Goal: Information Seeking & Learning: Learn about a topic

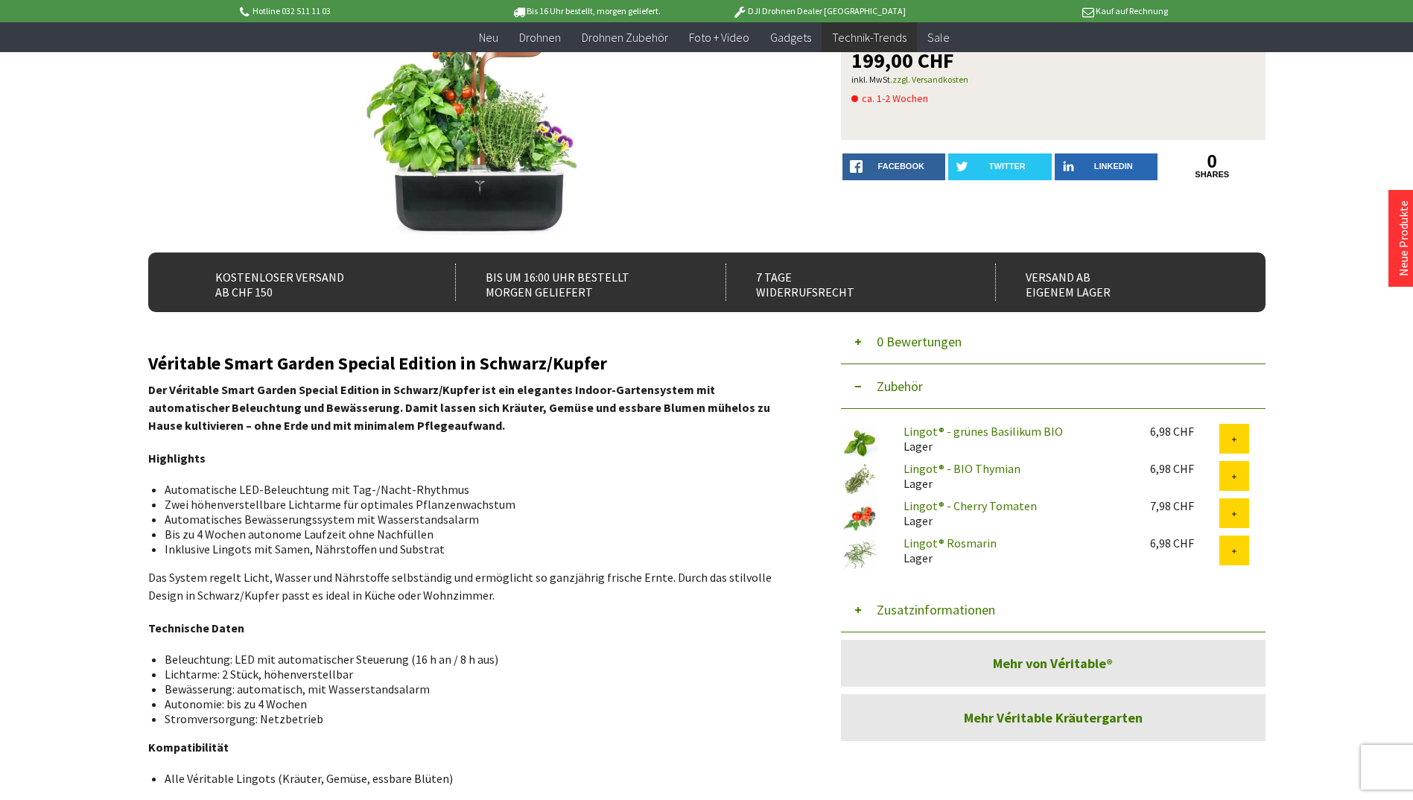
scroll to position [211, 0]
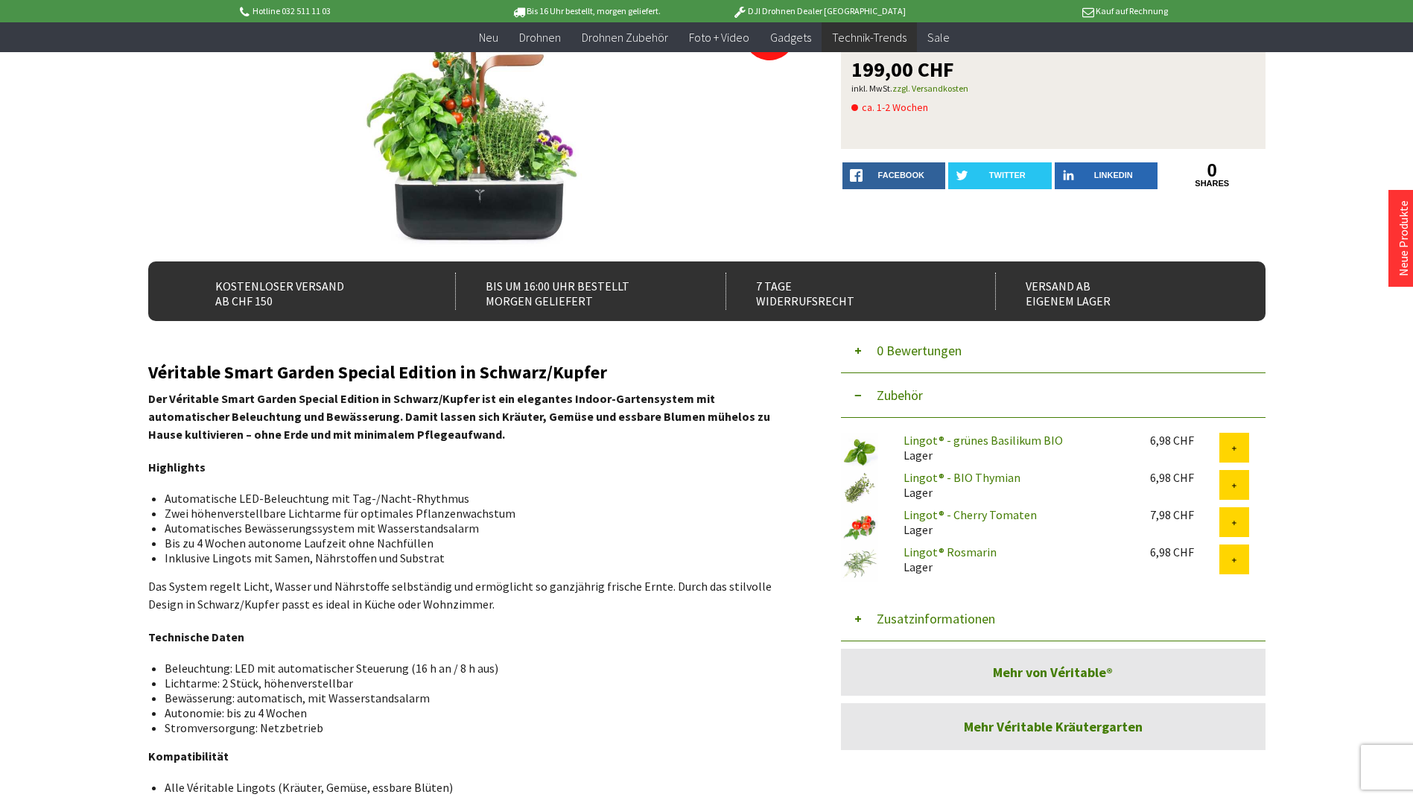
click at [938, 613] on button "Zusatzinformationen" at bounding box center [1053, 619] width 424 height 45
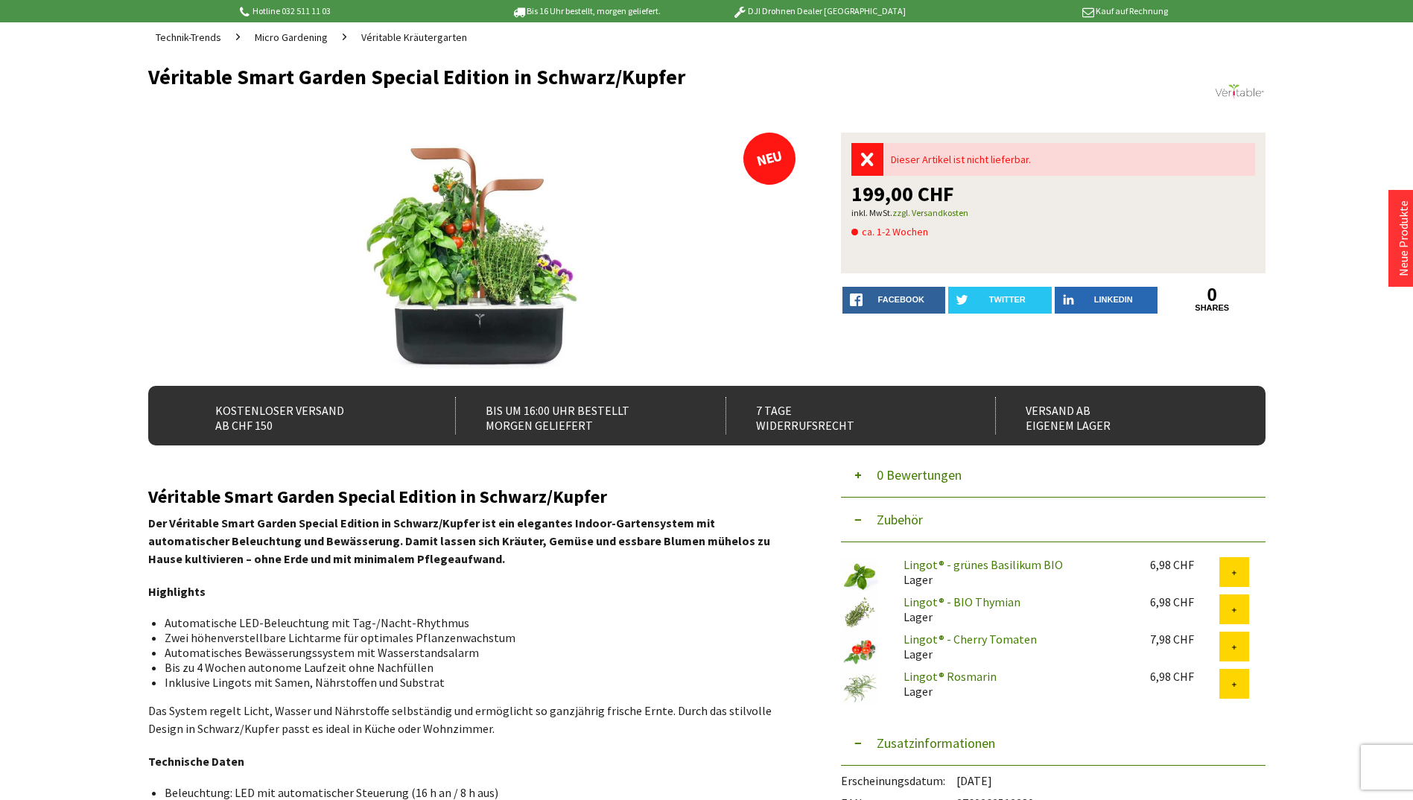
scroll to position [0, 0]
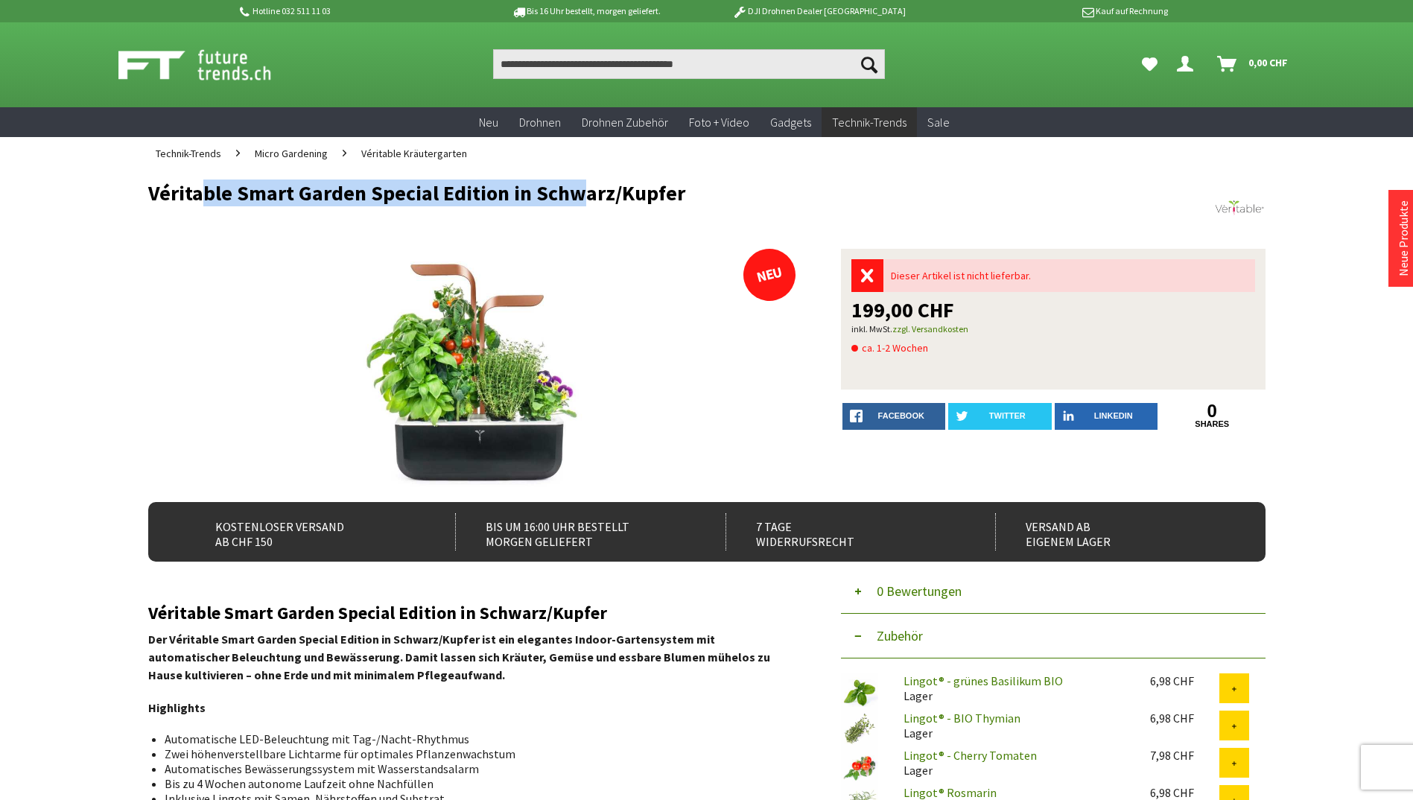
drag, startPoint x: 191, startPoint y: 195, endPoint x: 568, endPoint y: 194, distance: 376.8
click at [568, 194] on h1 "Véritable Smart Garden Special Edition in Schwarz/Kupfer" at bounding box center [595, 193] width 894 height 22
click at [565, 196] on h1 "Véritable Smart Garden Special Edition in Schwarz/Kupfer" at bounding box center [595, 193] width 894 height 22
drag, startPoint x: 137, startPoint y: 188, endPoint x: 643, endPoint y: 191, distance: 505.7
click at [643, 191] on div "Menü schließen Kategorien Neu Drohnen Drohnen Zubehör Foto + Video Gadgets Tech…" at bounding box center [707, 664] width 1192 height 989
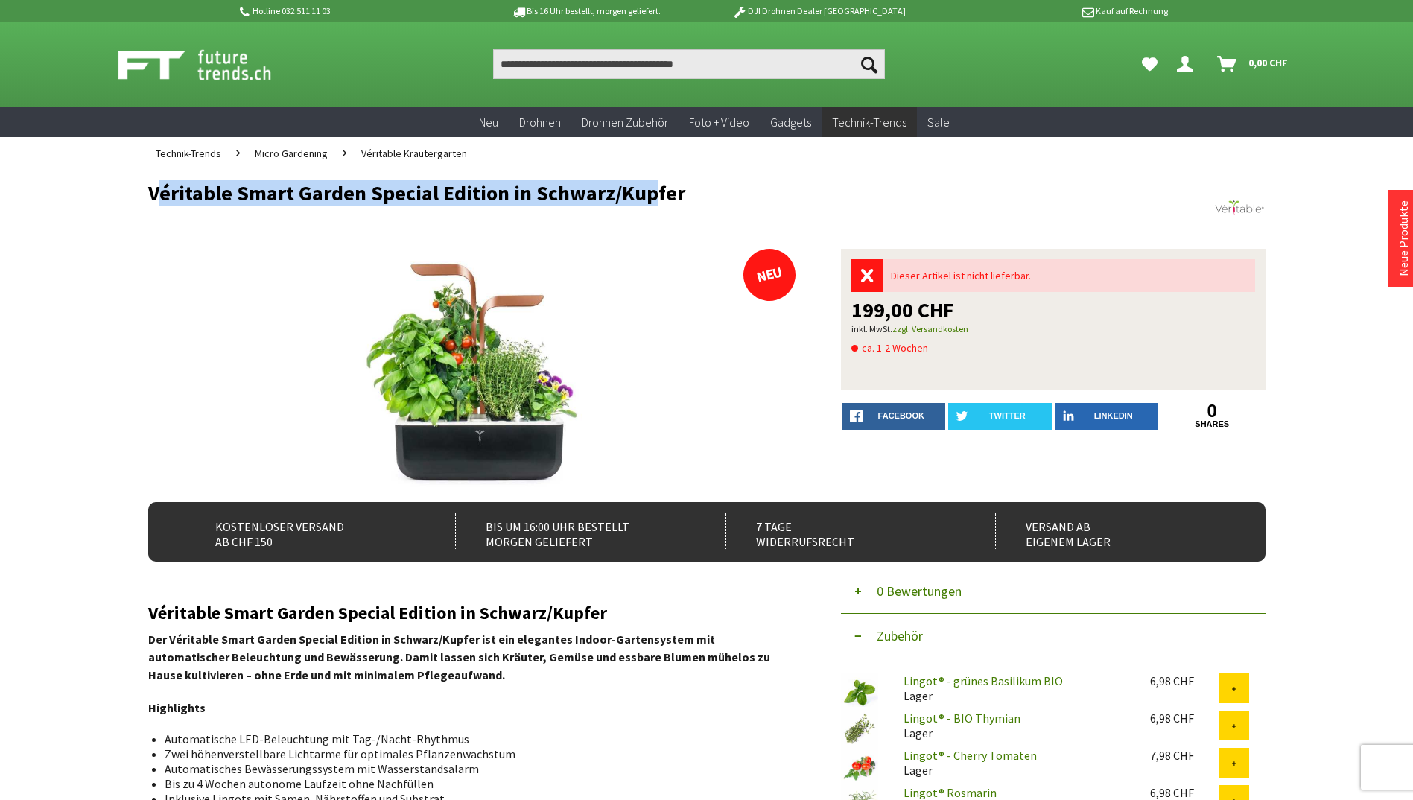
click at [643, 191] on h1 "Véritable Smart Garden Special Edition in Schwarz/Kupfer" at bounding box center [595, 193] width 894 height 22
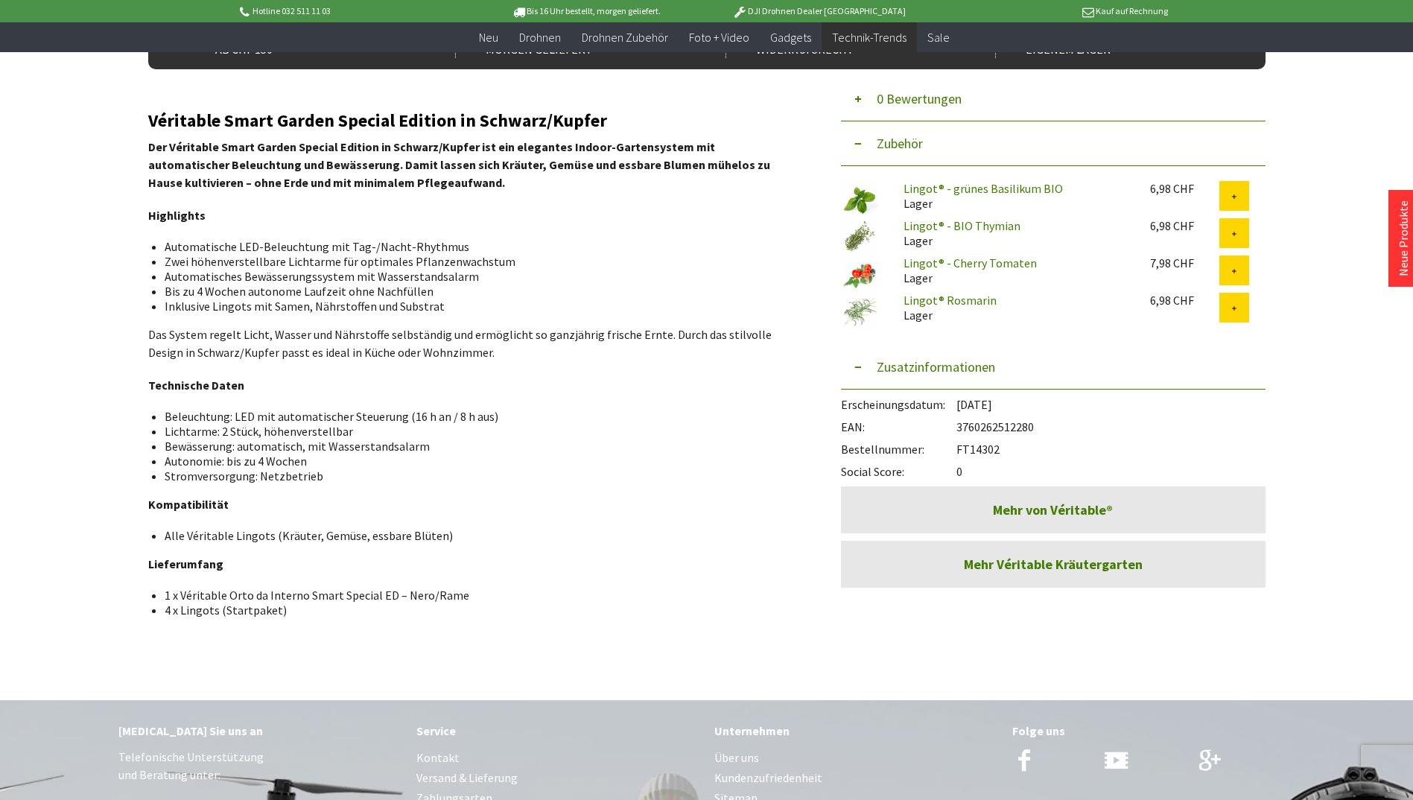
scroll to position [521, 0]
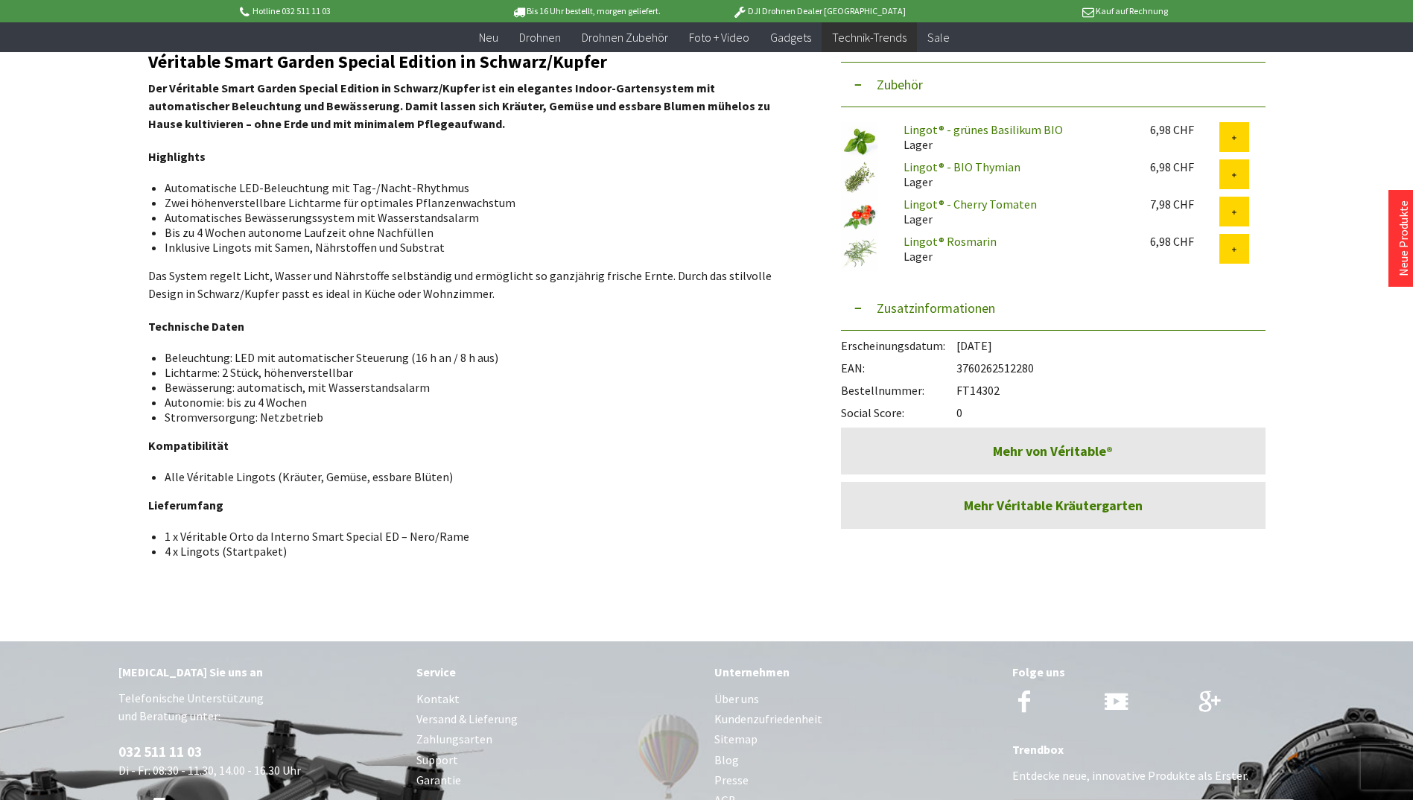
click at [1026, 367] on div "EAN: 3760262512280" at bounding box center [1053, 364] width 424 height 22
click at [1020, 370] on div "EAN: 3760262512280" at bounding box center [1053, 364] width 424 height 22
click at [1015, 362] on div "EAN: 3760262512280" at bounding box center [1053, 364] width 424 height 22
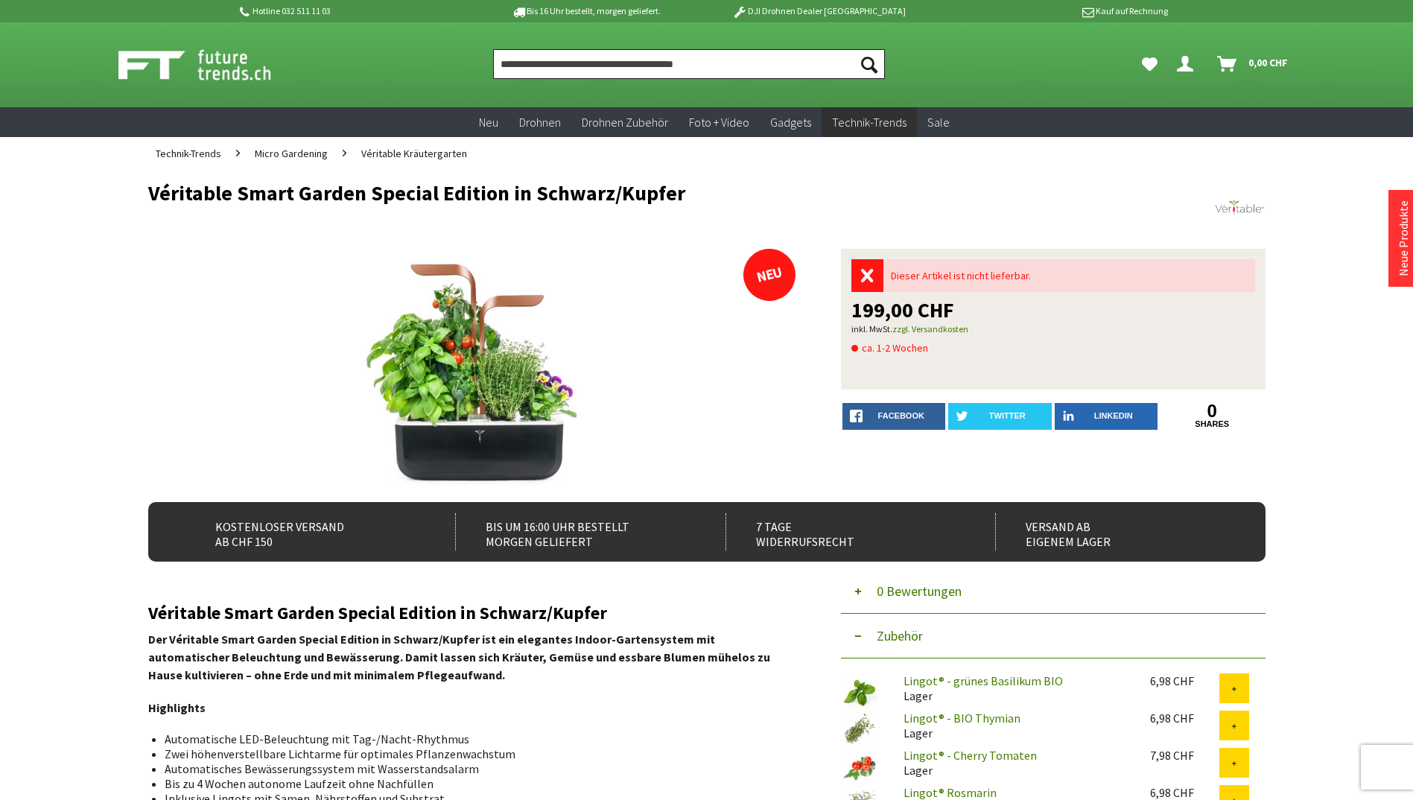
click at [694, 65] on input "Produkt, Marke, Kategorie, EAN, Artikelnummer…" at bounding box center [689, 64] width 392 height 30
paste input "*********"
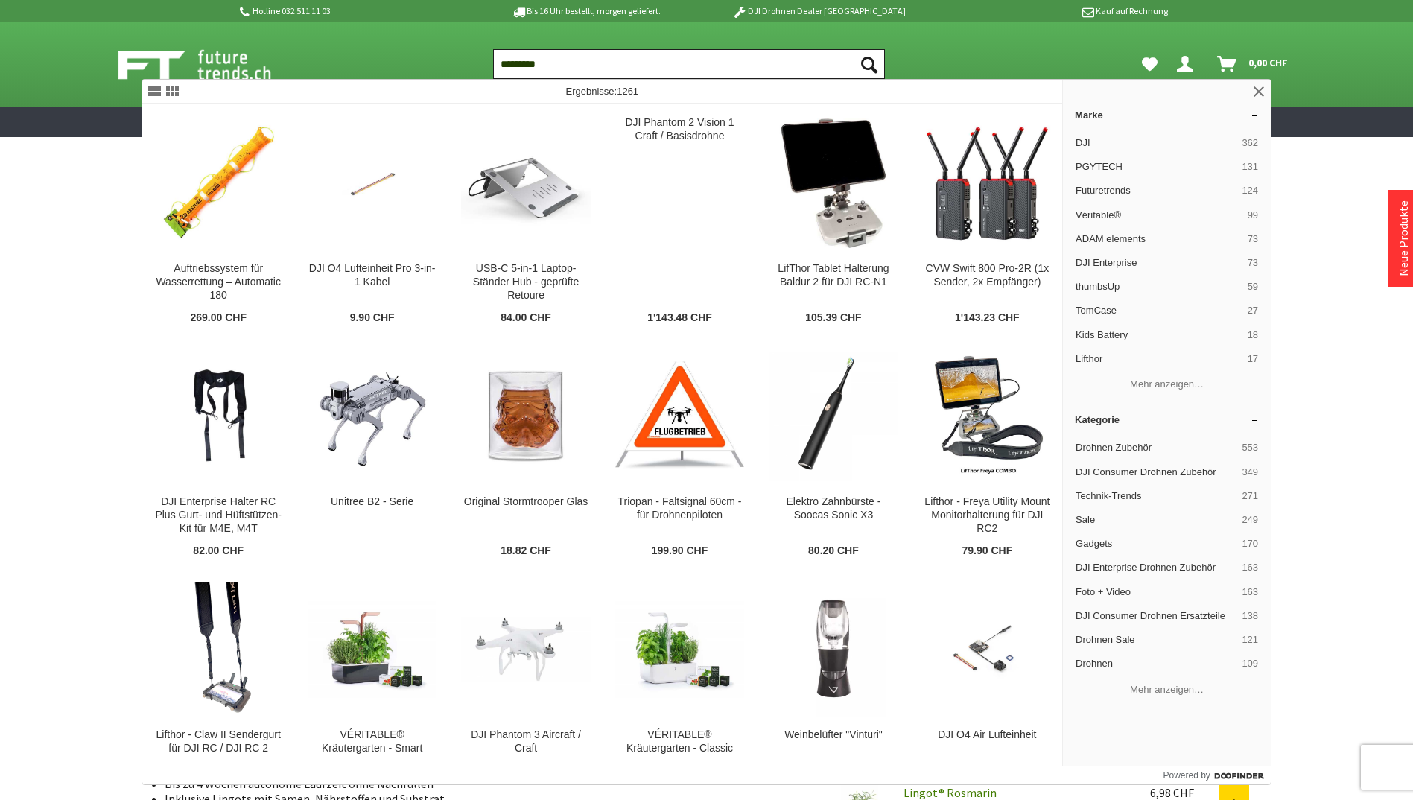
type input "*********"
click at [853, 49] on button "Suchen" at bounding box center [868, 64] width 31 height 30
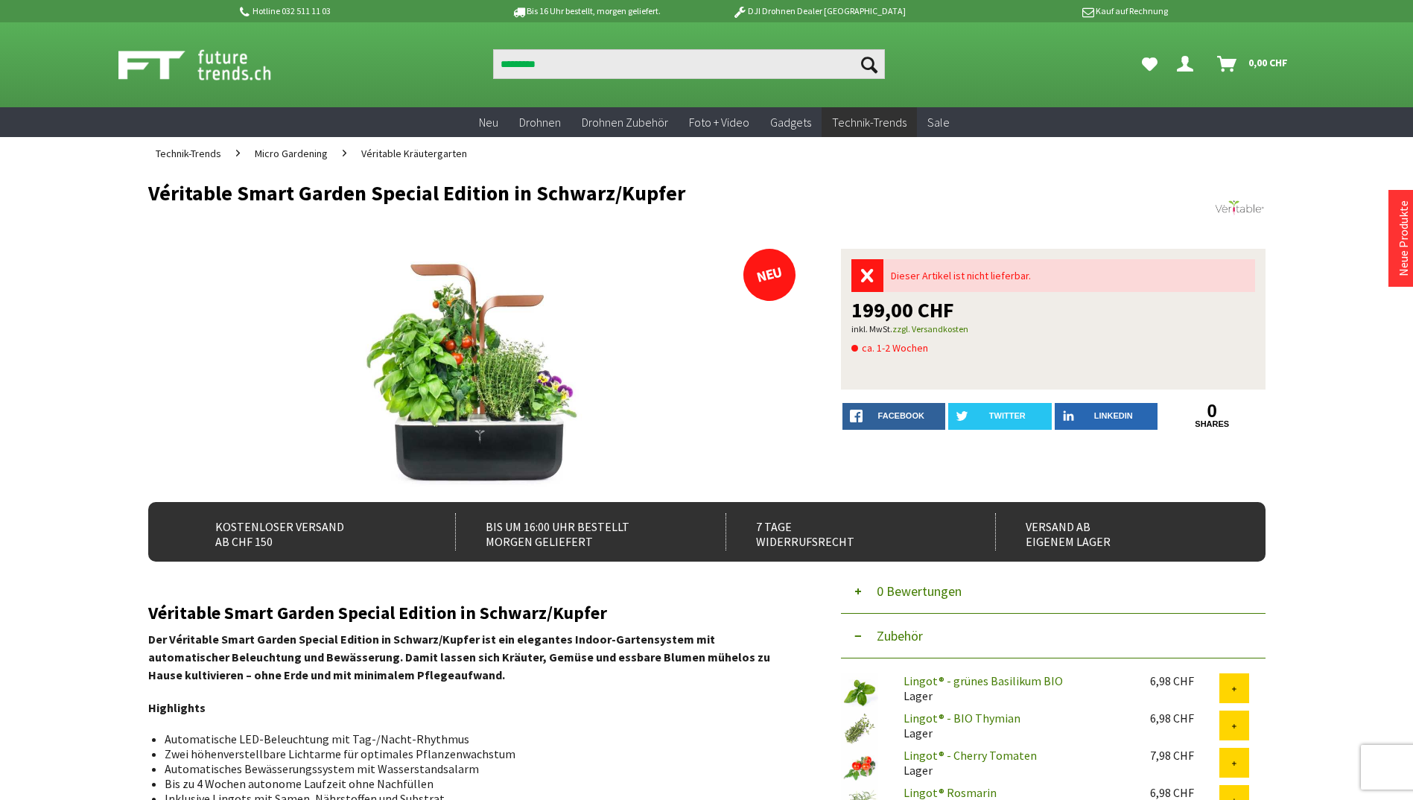
click at [112, 333] on div "Menü schließen Kategorien Neu Drohnen Drohnen Zubehör Foto + Video Gadgets Tech…" at bounding box center [707, 664] width 1192 height 989
drag, startPoint x: 192, startPoint y: 194, endPoint x: 660, endPoint y: 200, distance: 467.7
click at [660, 200] on h1 "Véritable Smart Garden Special Edition in Schwarz/Kupfer" at bounding box center [595, 193] width 894 height 22
click at [664, 200] on h1 "Véritable Smart Garden Special Edition in Schwarz/Kupfer" at bounding box center [595, 193] width 894 height 22
drag, startPoint x: 958, startPoint y: 303, endPoint x: 855, endPoint y: 308, distance: 102.9
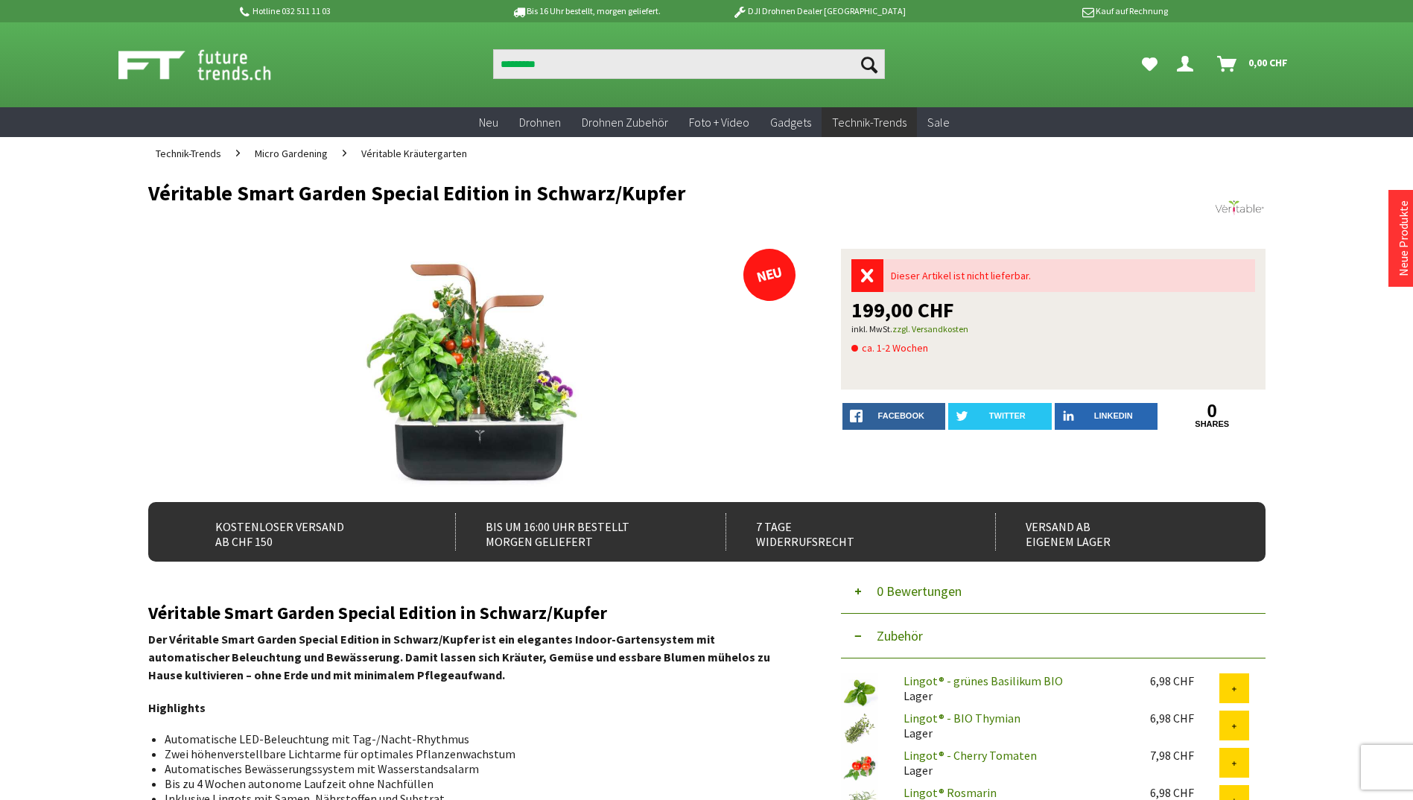
click at [855, 308] on div "199,00 CHF" at bounding box center [1053, 309] width 404 height 21
click at [855, 309] on span "199,00 CHF" at bounding box center [902, 309] width 103 height 21
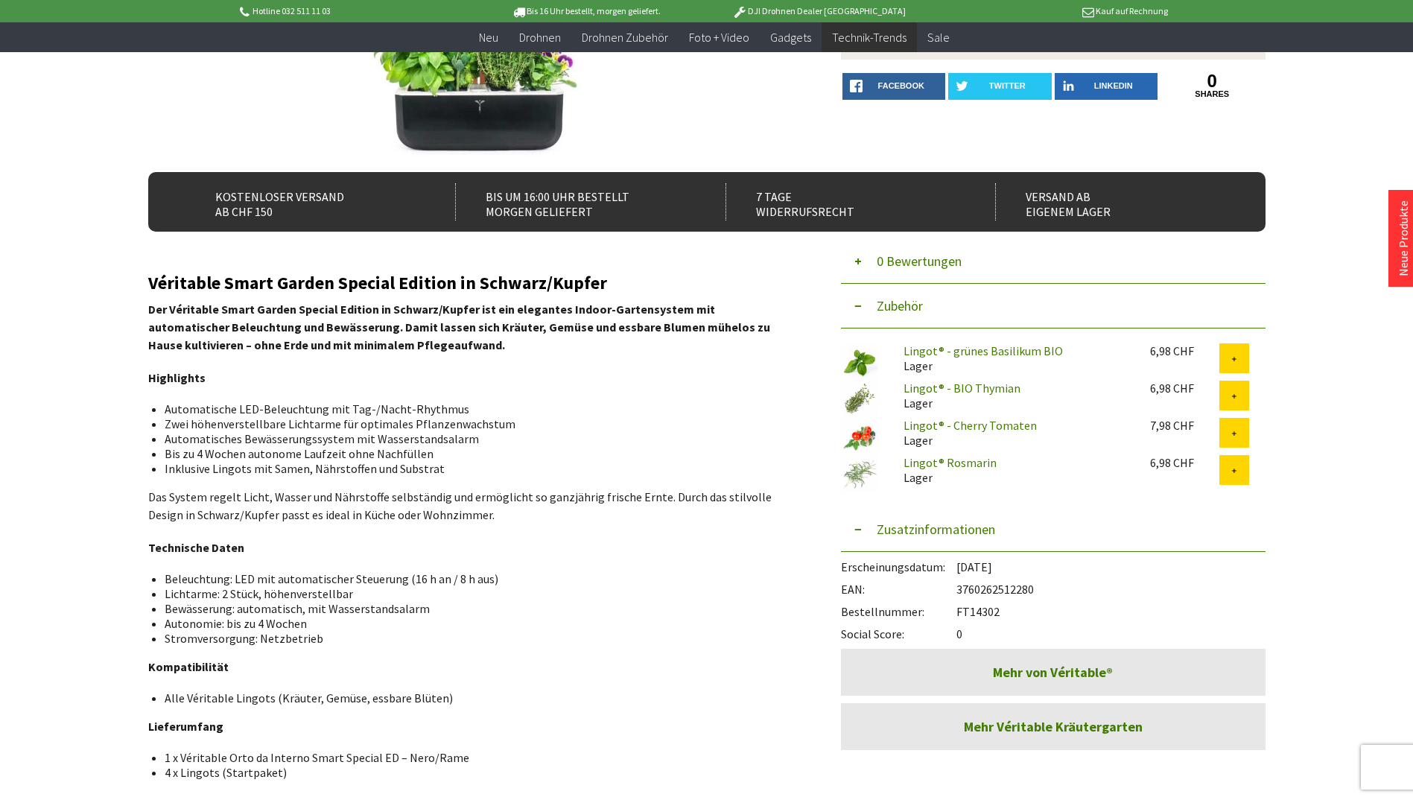
scroll to position [372, 0]
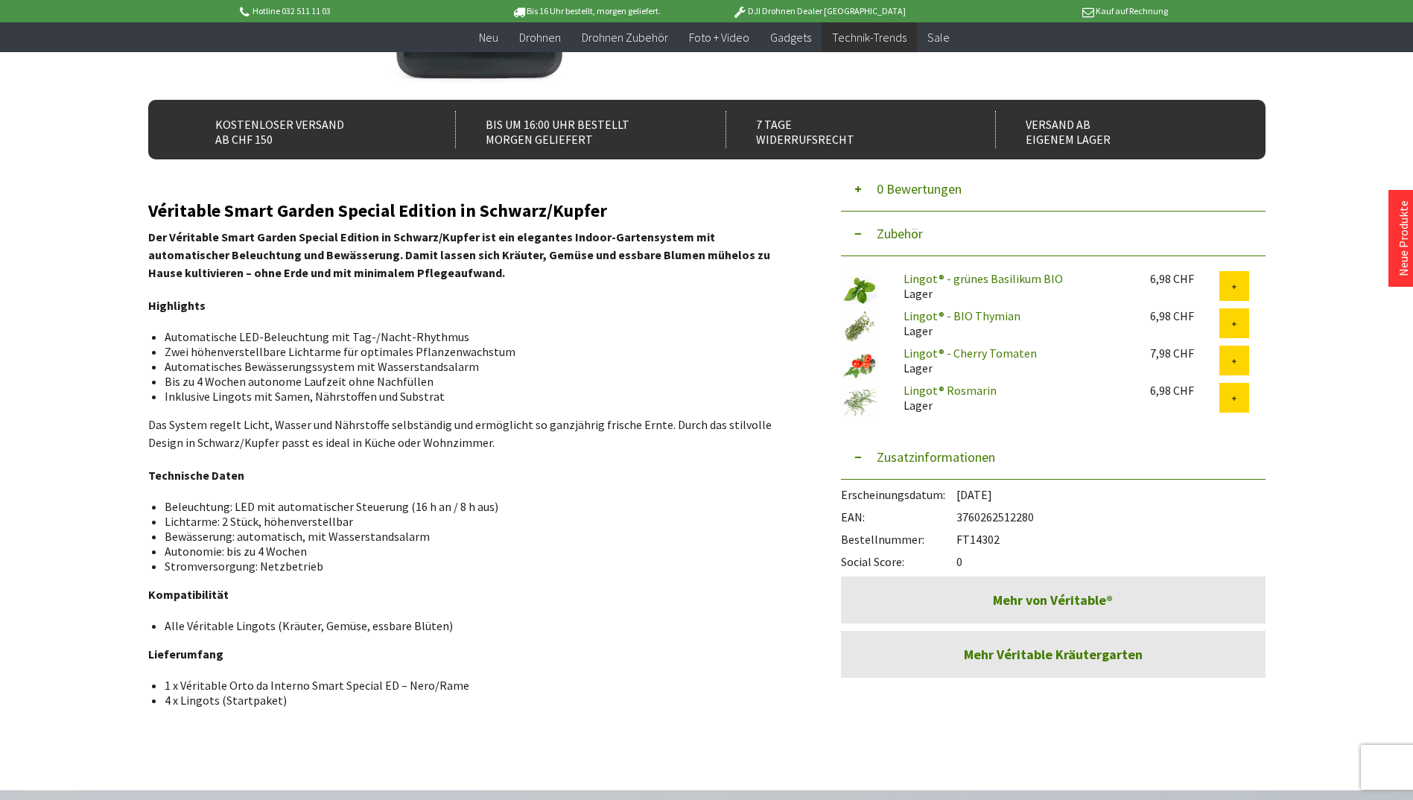
click at [996, 514] on div "EAN: 3760262512280" at bounding box center [1053, 513] width 424 height 22
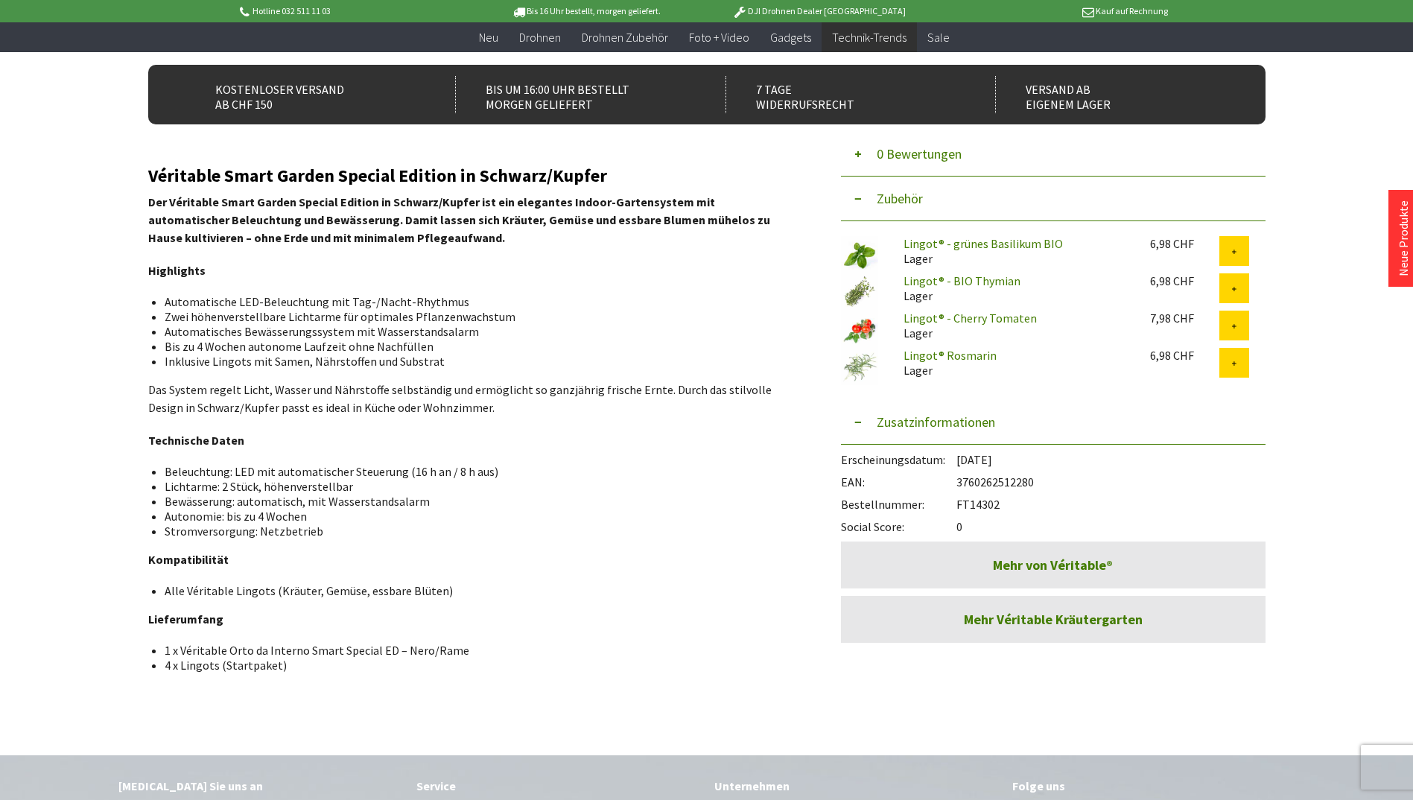
scroll to position [447, 0]
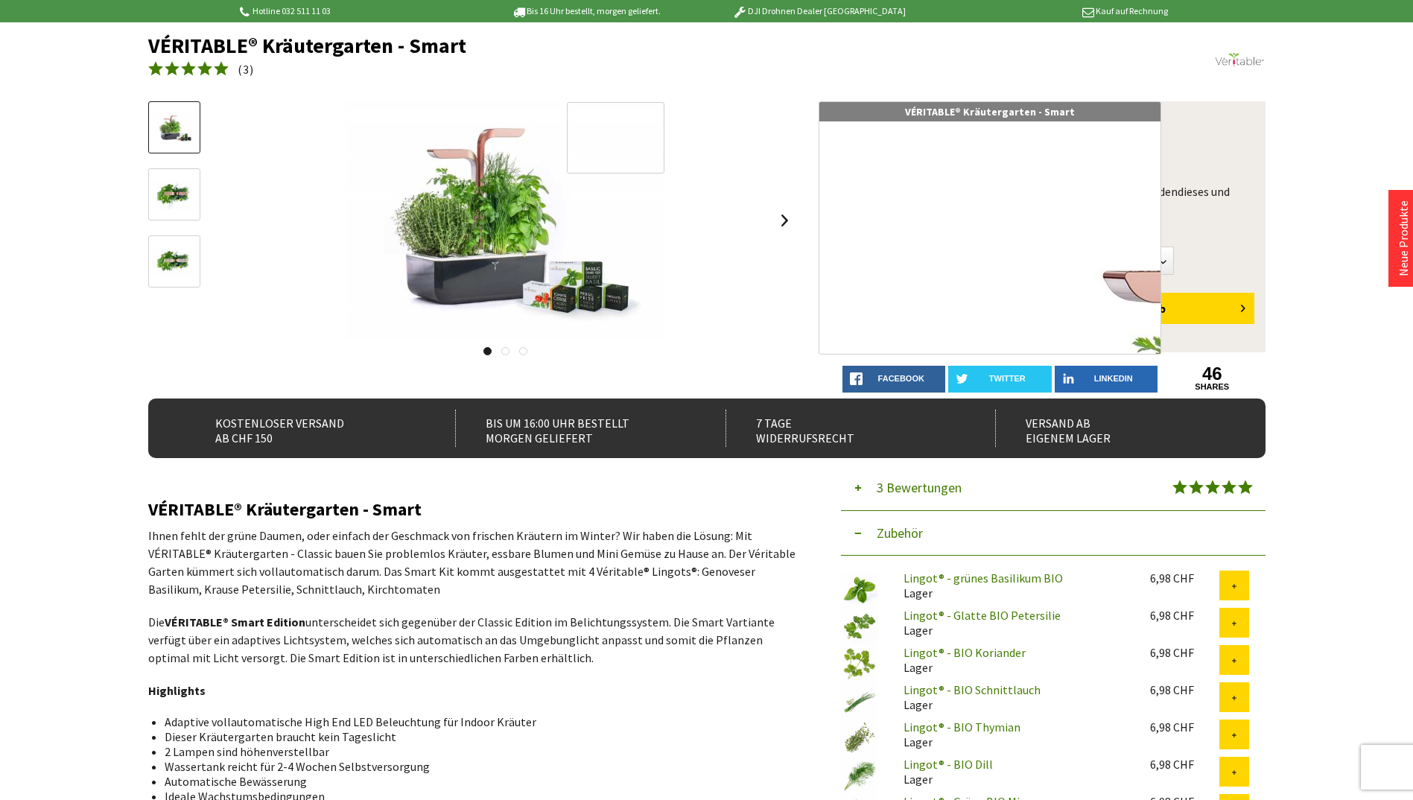
scroll to position [74, 0]
